Goal: Task Accomplishment & Management: Manage account settings

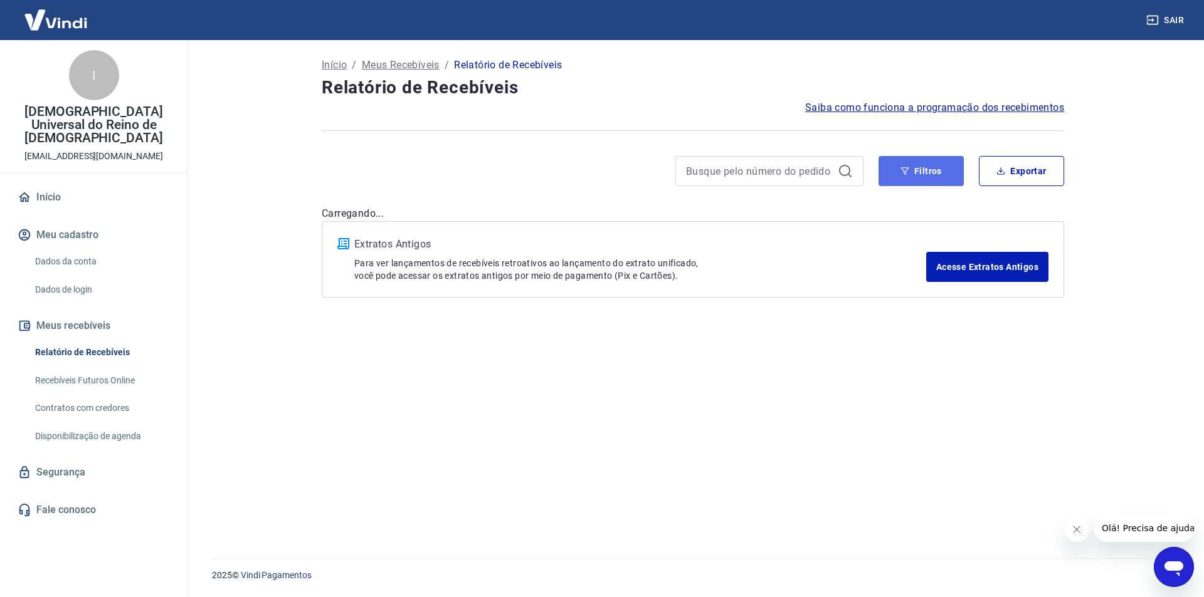
click at [925, 171] on button "Filtros" at bounding box center [920, 171] width 85 height 30
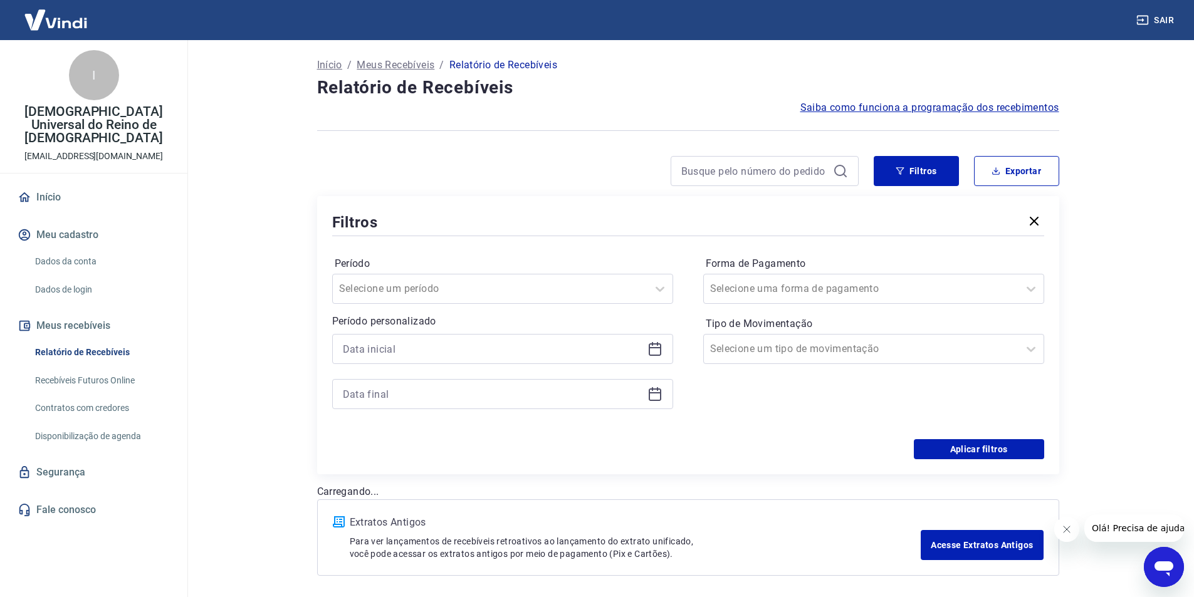
click at [658, 341] on div at bounding box center [502, 349] width 341 height 30
click at [657, 345] on icon at bounding box center [657, 344] width 1 height 4
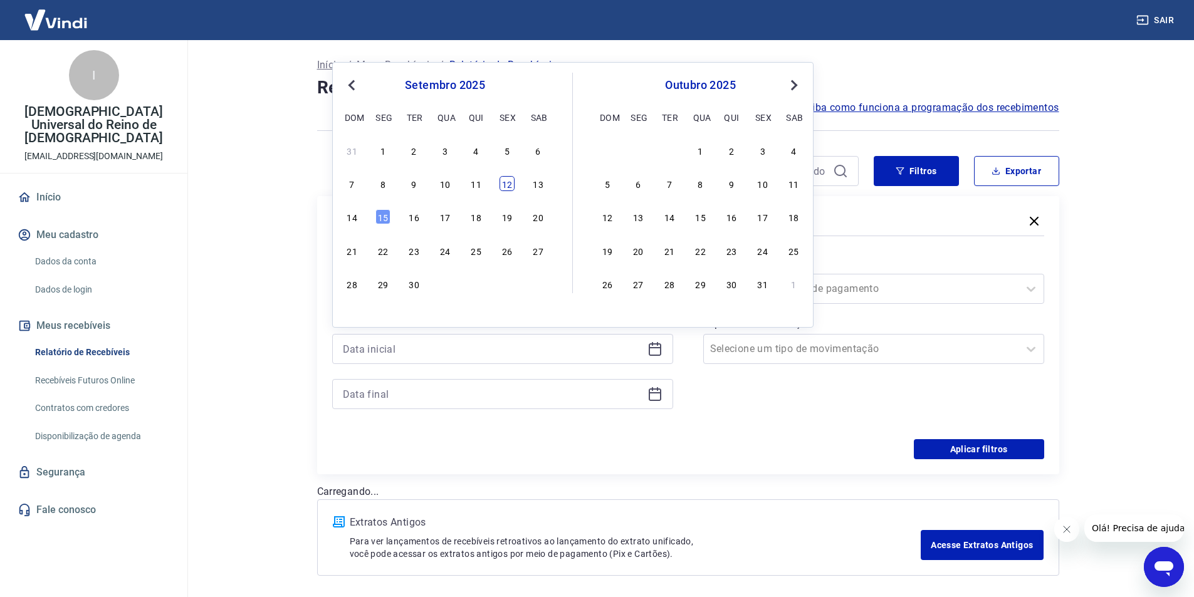
click at [510, 187] on div "12" at bounding box center [507, 183] width 15 height 15
type input "[DATE]"
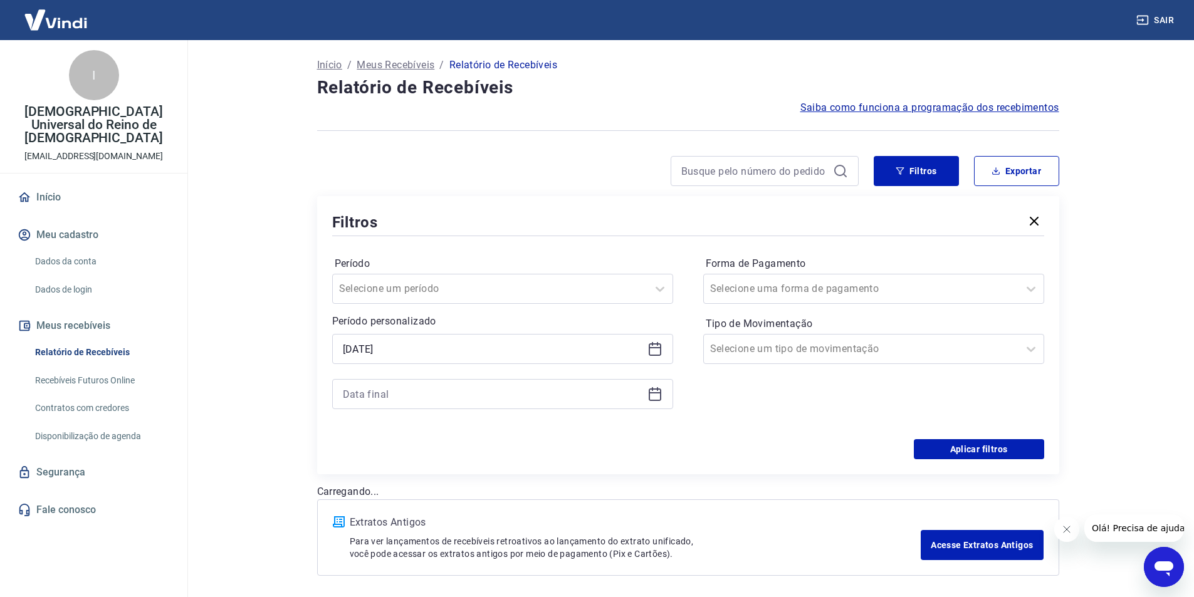
click at [510, 187] on div "Filtros Exportar Filtros Período Selecione um período Período personalizado Sel…" at bounding box center [688, 315] width 742 height 318
click at [656, 396] on icon at bounding box center [655, 394] width 15 height 15
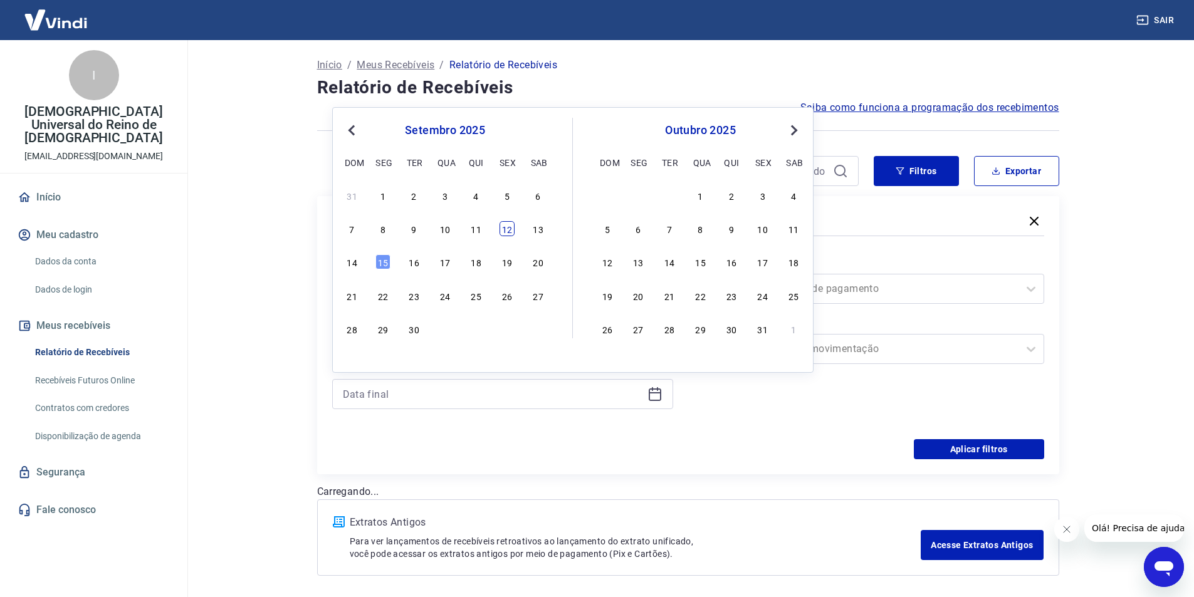
click at [505, 229] on div "12" at bounding box center [507, 228] width 15 height 15
type input "[DATE]"
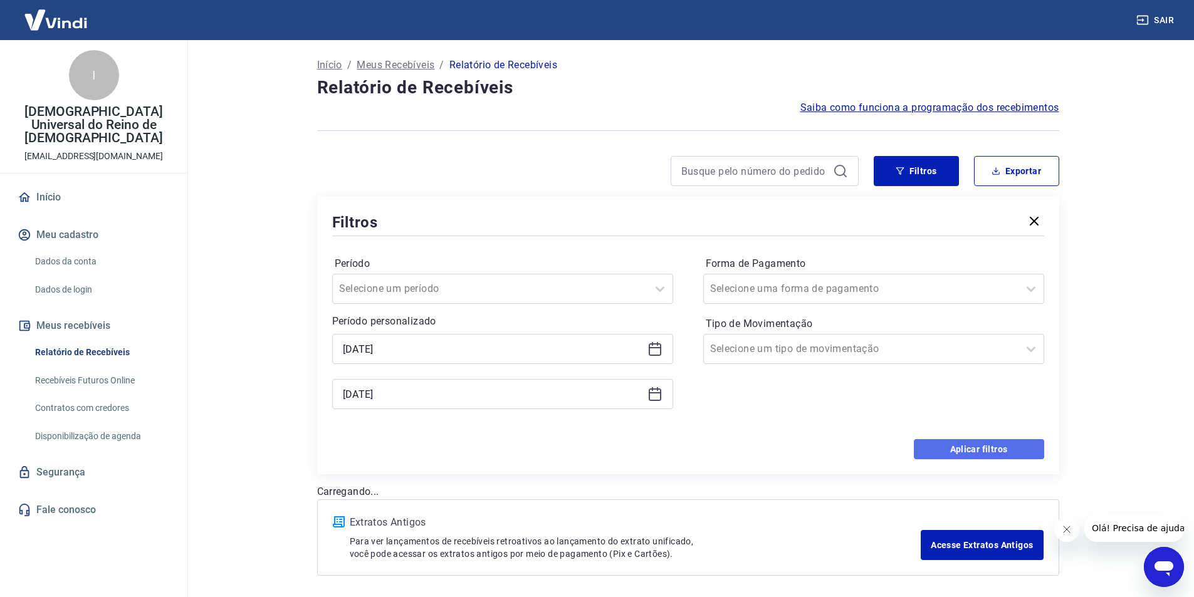
click at [955, 446] on button "Aplicar filtros" at bounding box center [979, 449] width 130 height 20
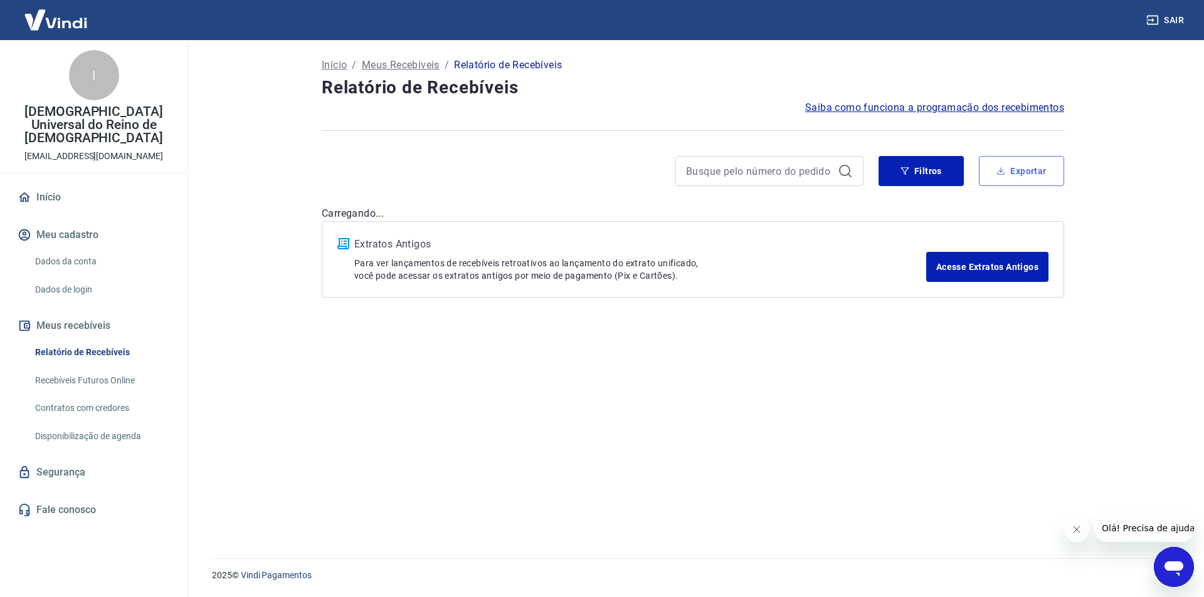
click at [1014, 176] on button "Exportar" at bounding box center [1021, 171] width 85 height 30
type input "[DATE]"
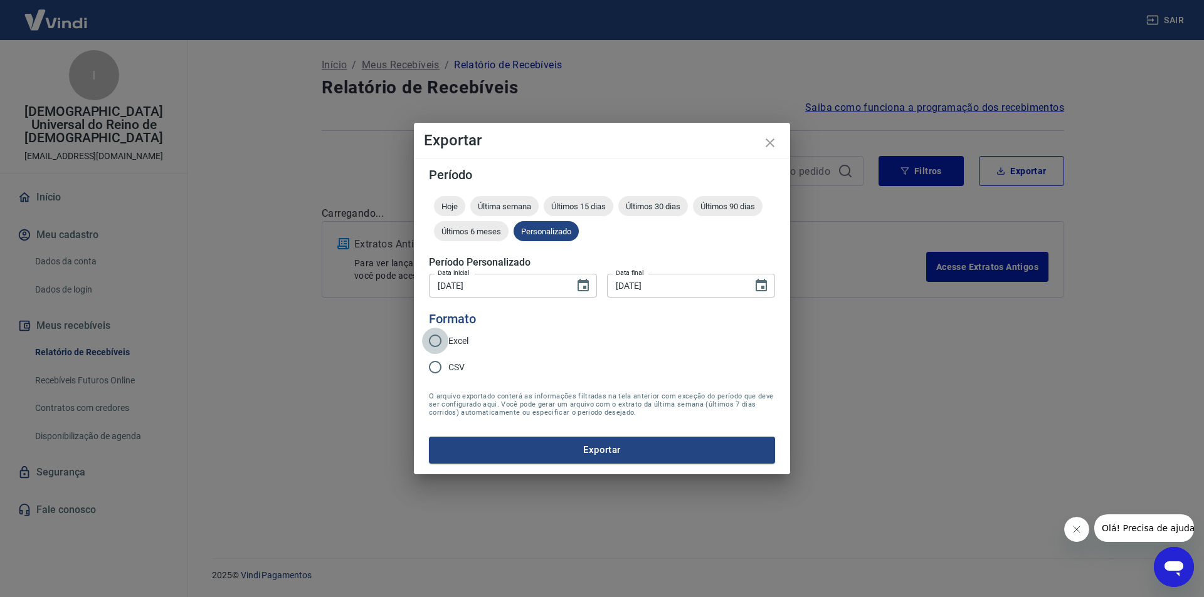
click at [439, 339] on input "Excel" at bounding box center [435, 341] width 26 height 26
radio input "true"
click at [626, 449] on button "Exportar" at bounding box center [602, 450] width 346 height 26
